Goal: Information Seeking & Learning: Learn about a topic

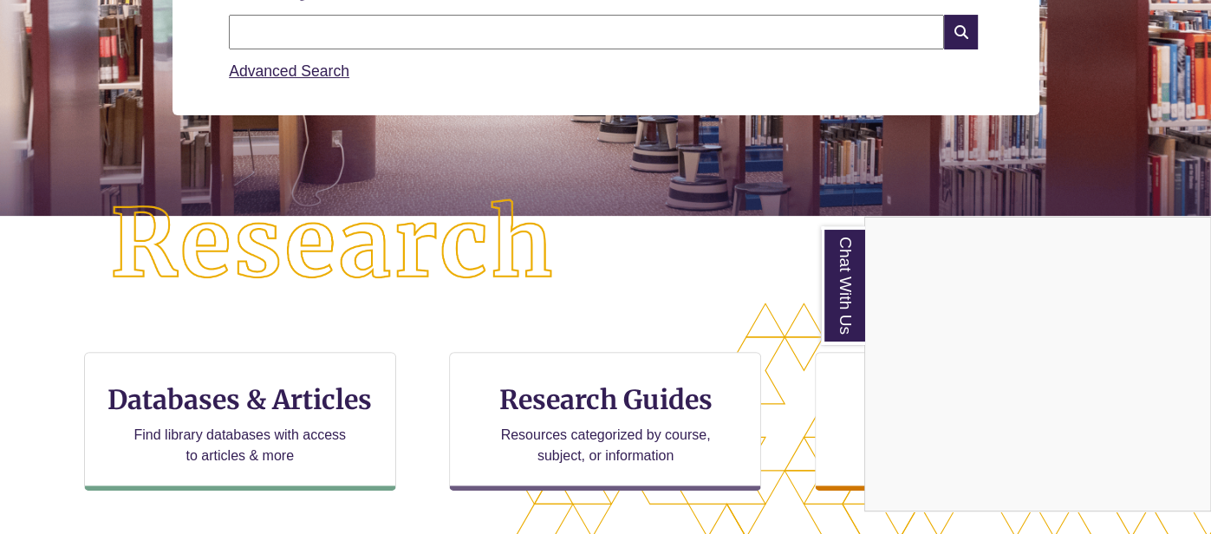
scroll to position [291, 0]
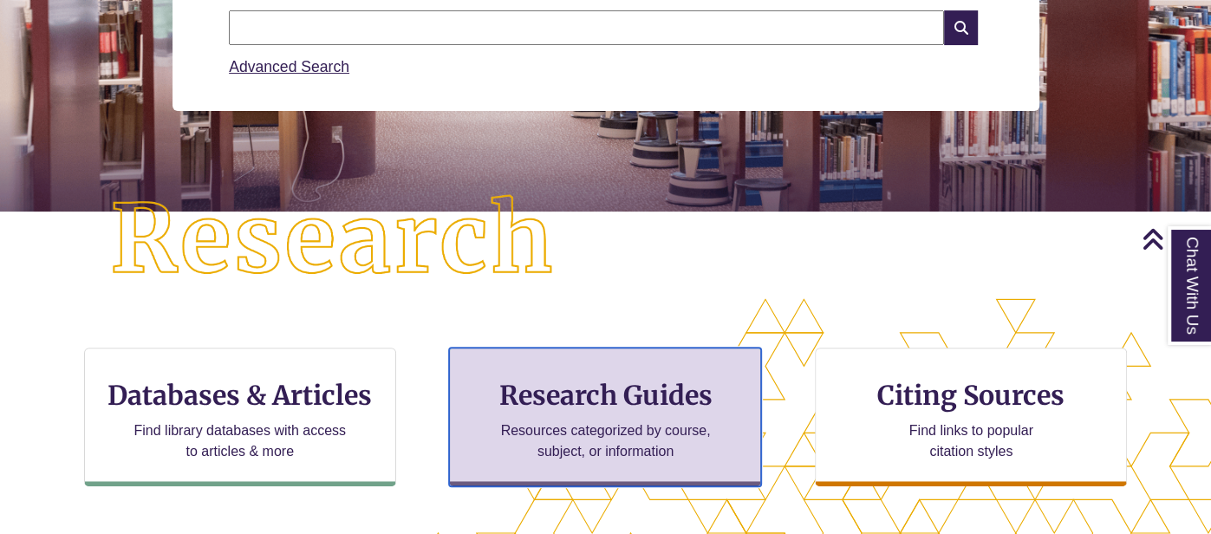
click at [585, 394] on h3 "Research Guides" at bounding box center [605, 395] width 283 height 33
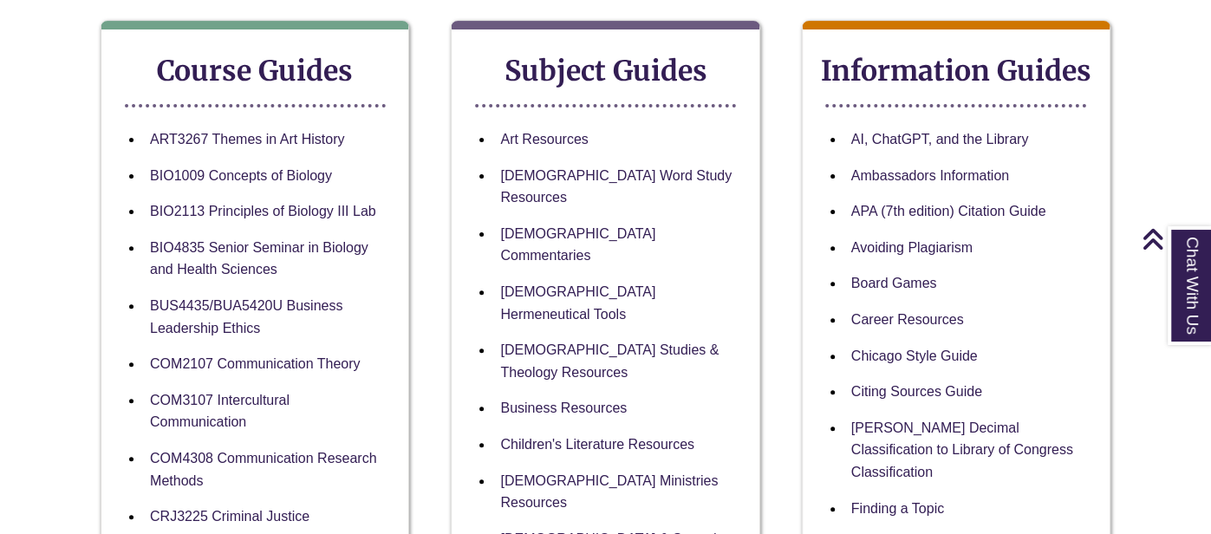
scroll to position [314, 0]
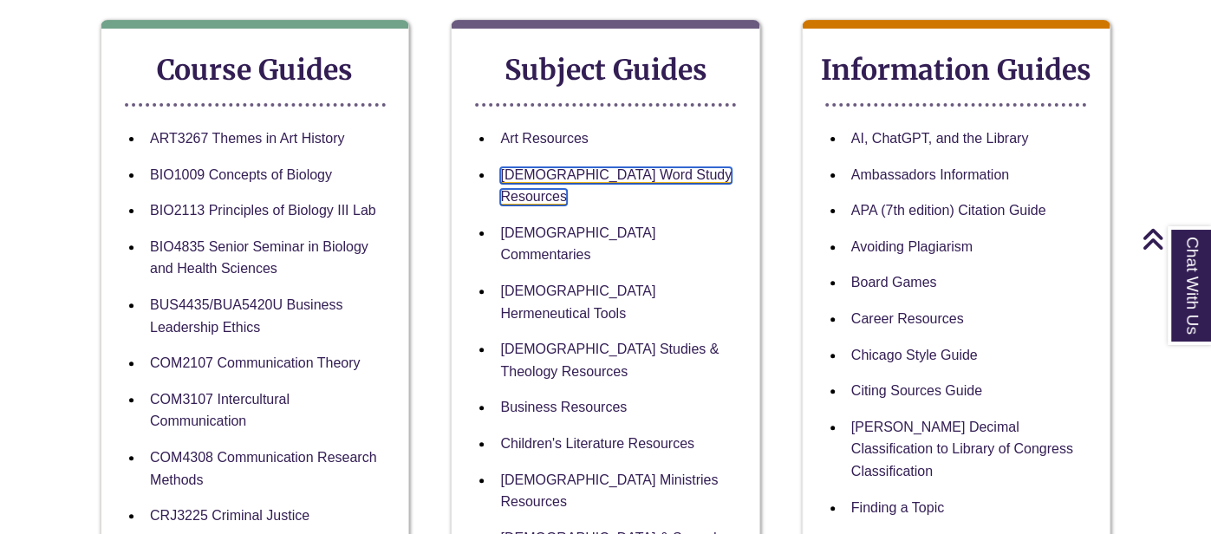
click at [554, 172] on link "[DEMOGRAPHIC_DATA] Word Study Resources" at bounding box center [616, 186] width 232 height 39
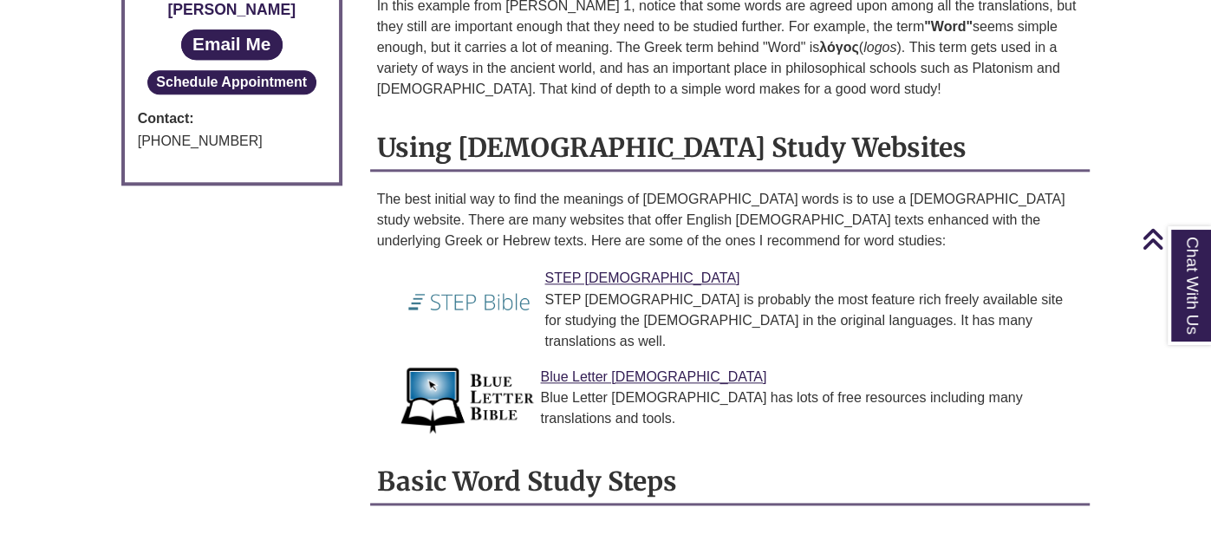
scroll to position [1228, 0]
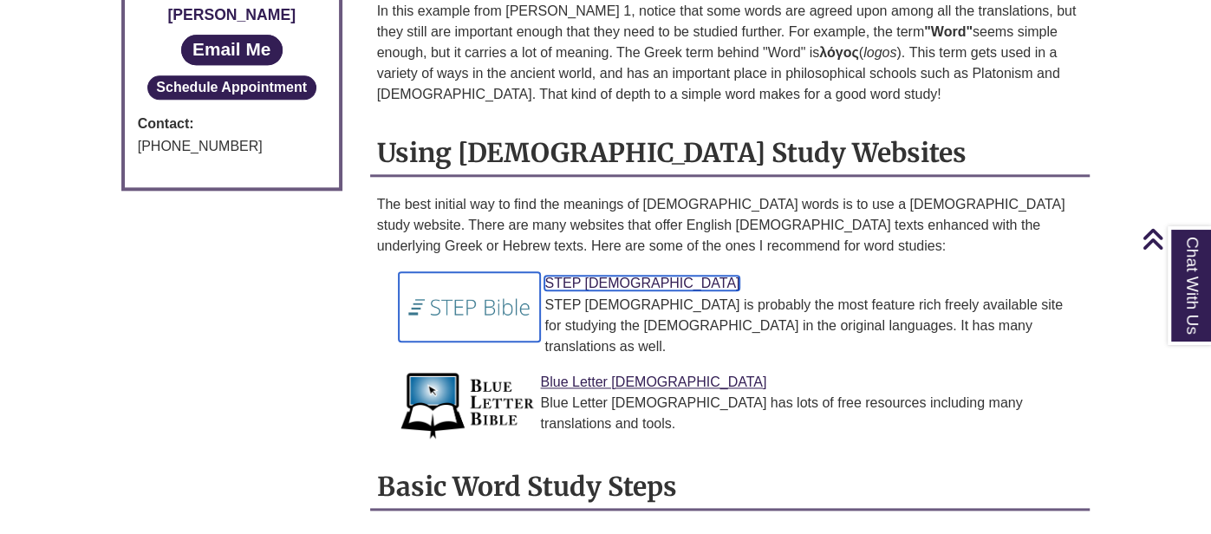
click at [574, 276] on link "STEP [DEMOGRAPHIC_DATA]" at bounding box center [642, 283] width 195 height 15
